Goal: Task Accomplishment & Management: Complete application form

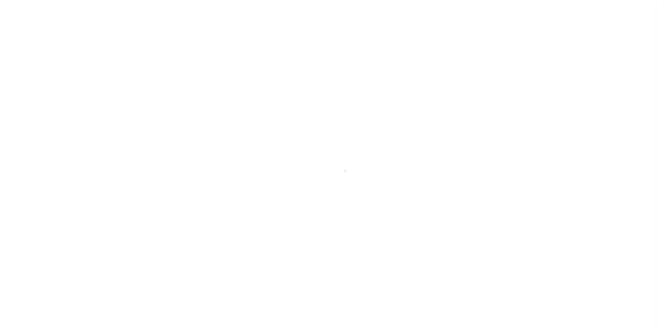
scroll to position [7, 0]
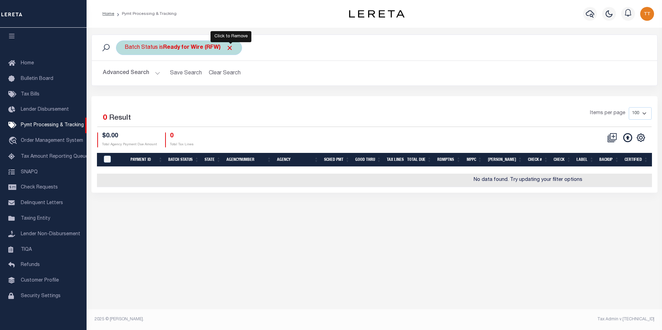
click at [232, 45] on span "Click to Remove" at bounding box center [229, 47] width 7 height 7
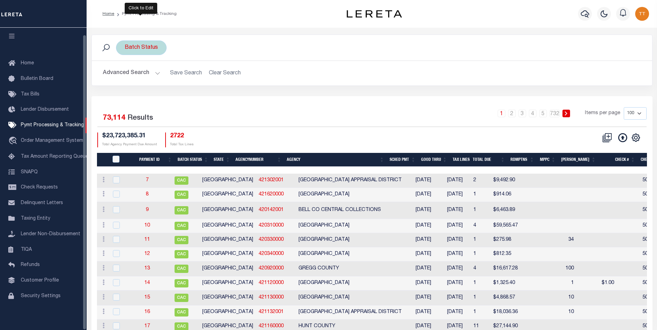
click at [145, 46] on div "Batch Status" at bounding box center [141, 47] width 51 height 15
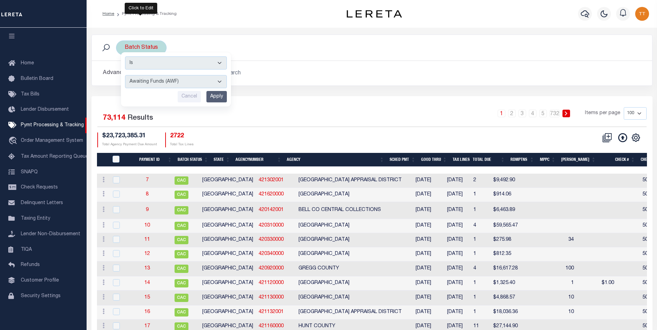
click at [217, 81] on select "Awaiting Funds (AWF) Cleared and Complete (CAC) New Check Needed (NCN) Payment …" at bounding box center [176, 81] width 102 height 13
select select "RFW"
click at [125, 75] on select "Awaiting Funds (AWF) Cleared and Complete (CAC) New Check Needed (NCN) Payment …" at bounding box center [176, 81] width 102 height 13
click at [216, 90] on div "Is Contains Awaiting Funds (AWF) Cleared and Complete (CAC) New Check Needed (N…" at bounding box center [176, 79] width 110 height 54
click at [216, 99] on input "Apply" at bounding box center [216, 96] width 20 height 11
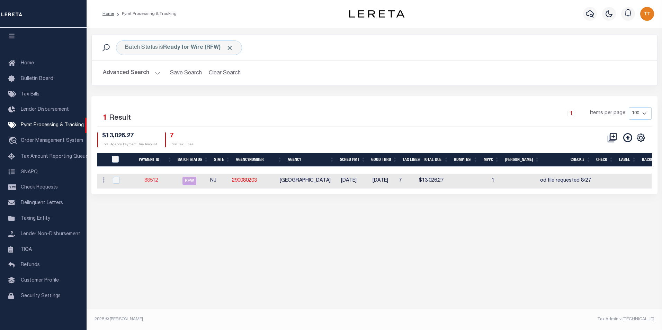
click at [156, 182] on link "88512" at bounding box center [151, 180] width 14 height 5
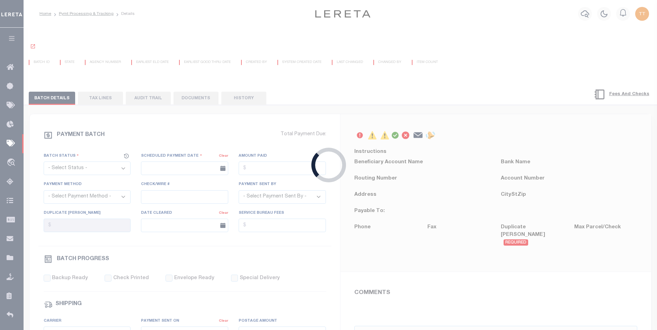
select select "RFW"
type input "[DATE]"
type input "$13,026.27"
select select "TRA"
type input "od file requested 8/27"
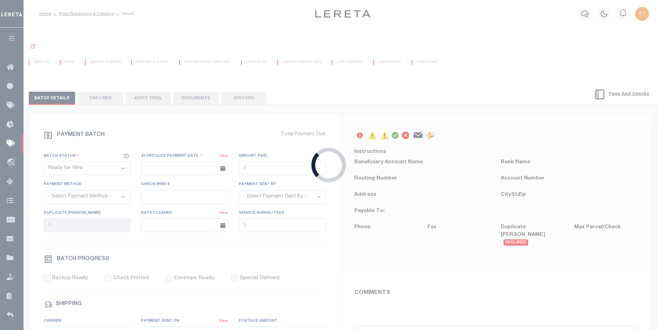
select select "[PERSON_NAME]"
type input "N"
radio input "true"
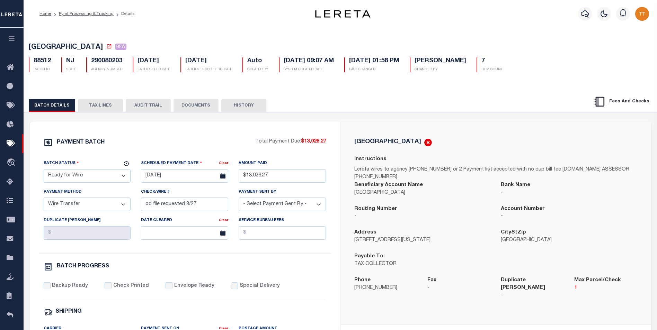
click at [199, 105] on button "DOCUMENTS" at bounding box center [195, 105] width 45 height 13
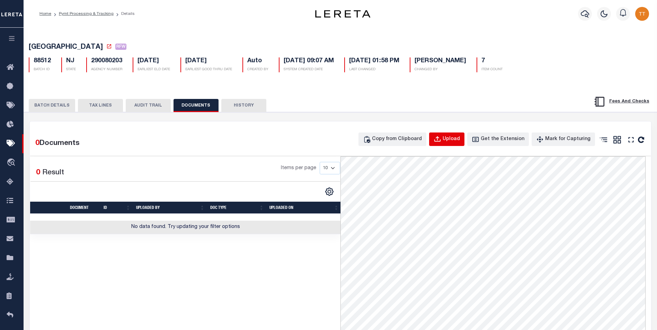
click at [458, 137] on div "Upload" at bounding box center [450, 140] width 17 height 8
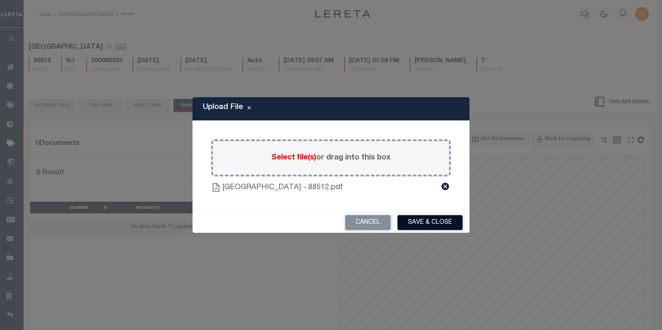
click at [424, 218] on button "Save & Close" at bounding box center [429, 222] width 65 height 15
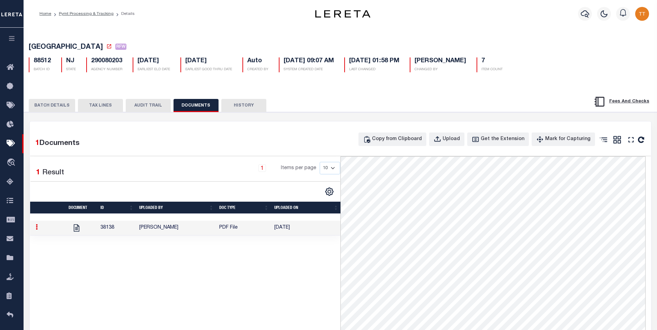
click at [53, 107] on button "BATCH DETAILS" at bounding box center [52, 105] width 46 height 13
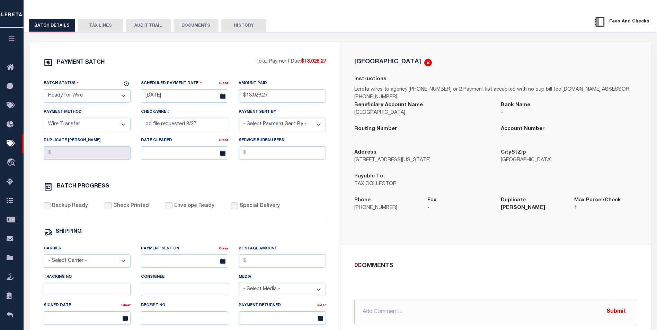
scroll to position [69, 0]
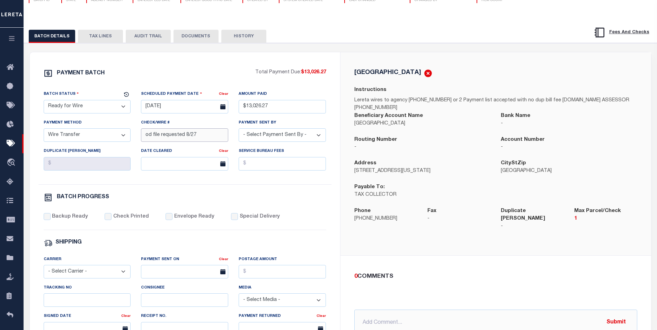
click at [203, 139] on input "od file requested 8/27" at bounding box center [184, 134] width 87 height 13
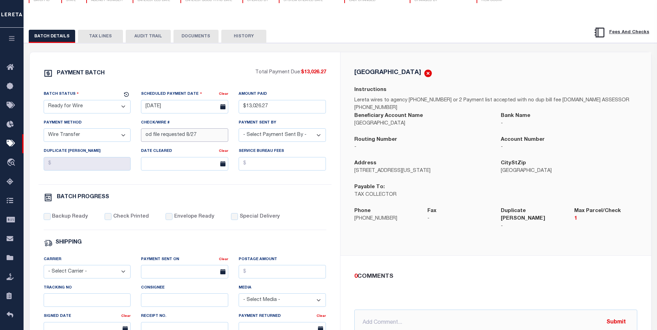
click at [203, 139] on input "od file requested 8/27" at bounding box center [184, 134] width 87 height 13
click at [237, 37] on button "HISTORY" at bounding box center [243, 36] width 45 height 13
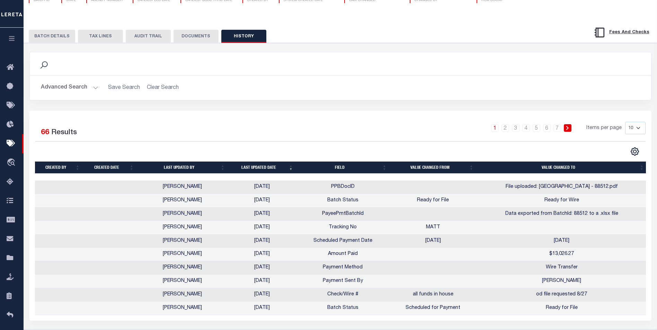
click at [57, 37] on button "BATCH DETAILS" at bounding box center [52, 36] width 46 height 13
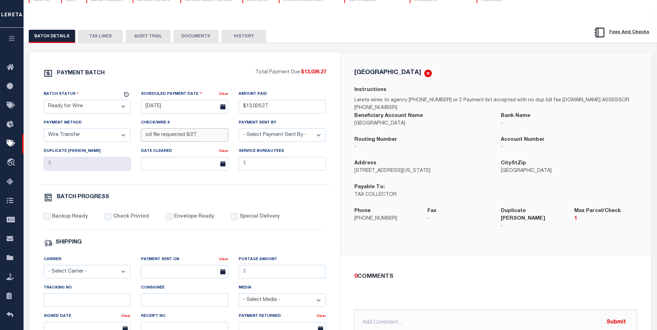
click at [198, 134] on input "od file requested 8/27" at bounding box center [184, 134] width 87 height 13
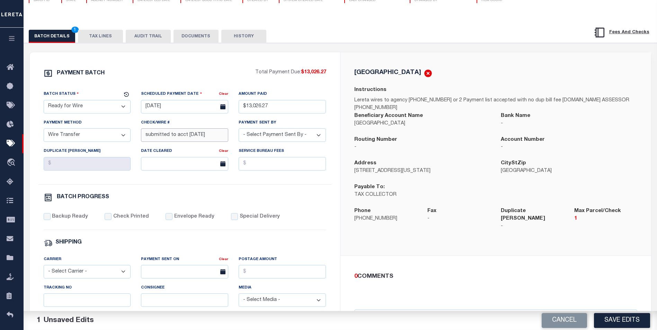
type input "submitted to acct [DATE]"
click at [200, 39] on button "DOCUMENTS" at bounding box center [195, 36] width 45 height 13
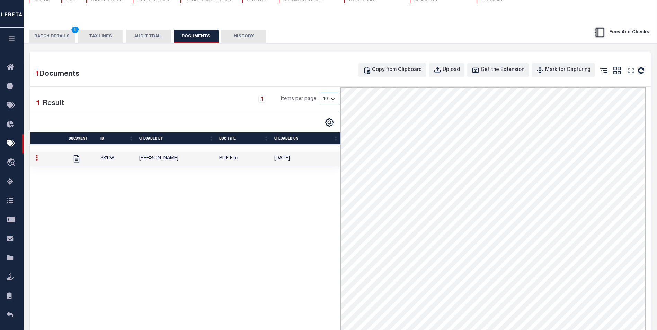
scroll to position [0, 0]
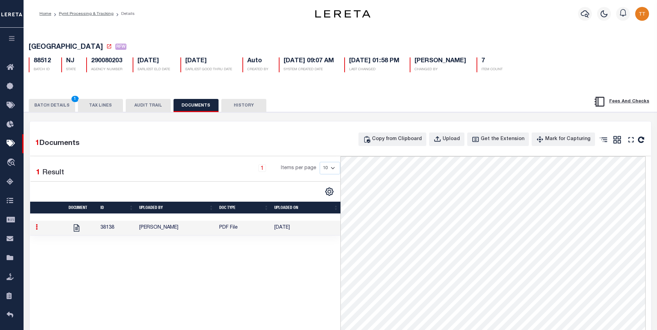
click at [54, 107] on button "BATCH DETAILS 1" at bounding box center [52, 105] width 46 height 13
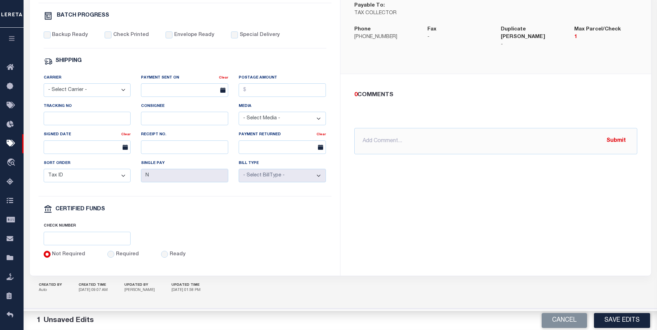
scroll to position [255, 0]
click at [632, 318] on button "Save Edits" at bounding box center [622, 320] width 56 height 15
